Goal: Navigation & Orientation: Understand site structure

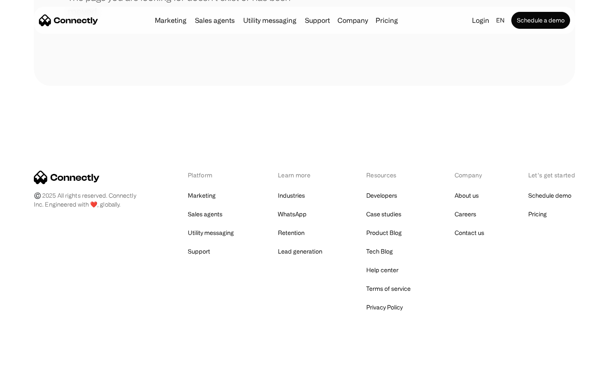
scroll to position [154, 0]
